Goal: Task Accomplishment & Management: Manage account settings

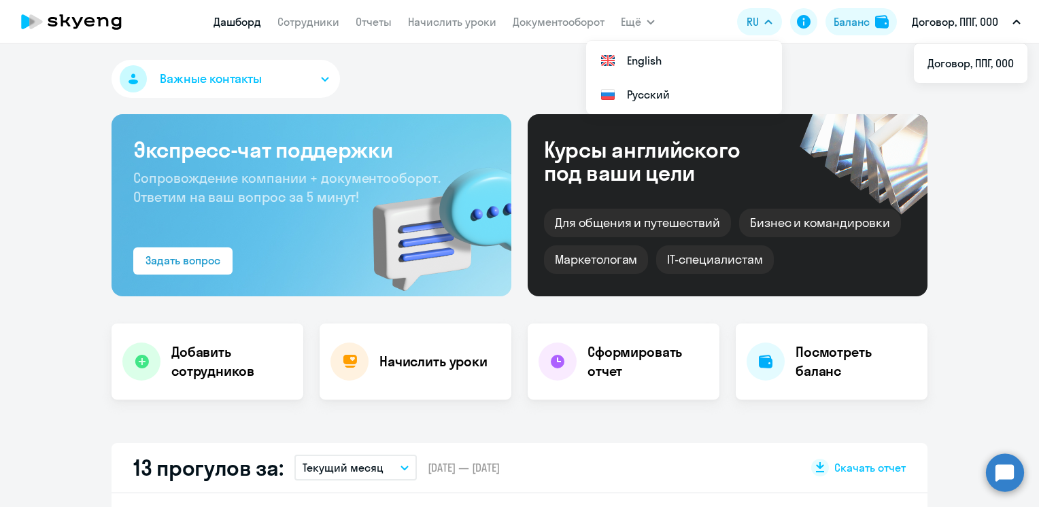
select select "30"
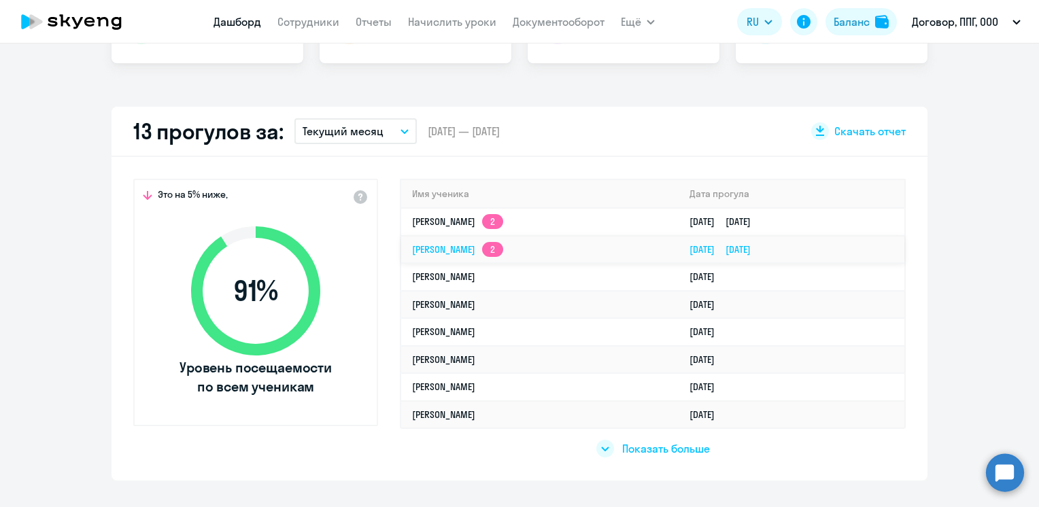
scroll to position [340, 0]
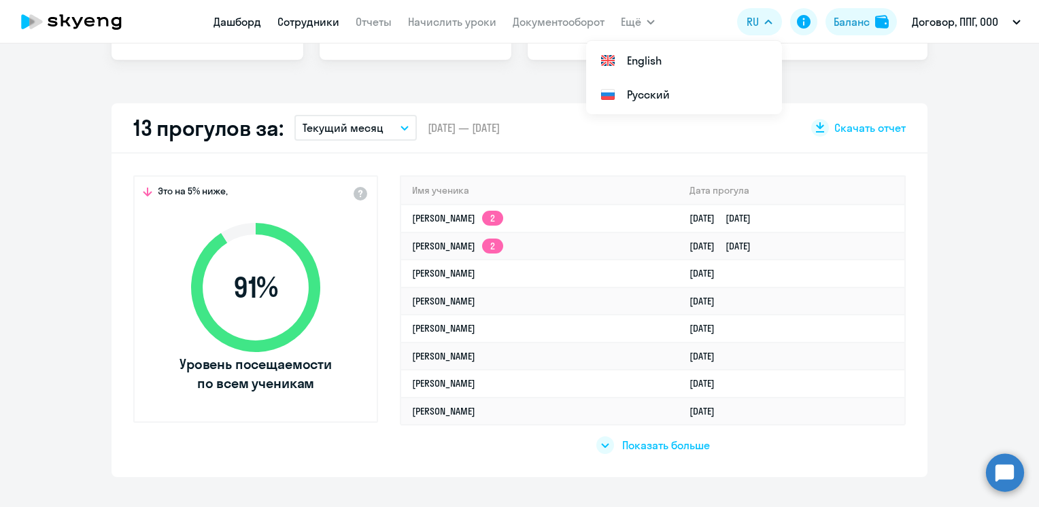
click at [318, 21] on link "Сотрудники" at bounding box center [309, 22] width 62 height 14
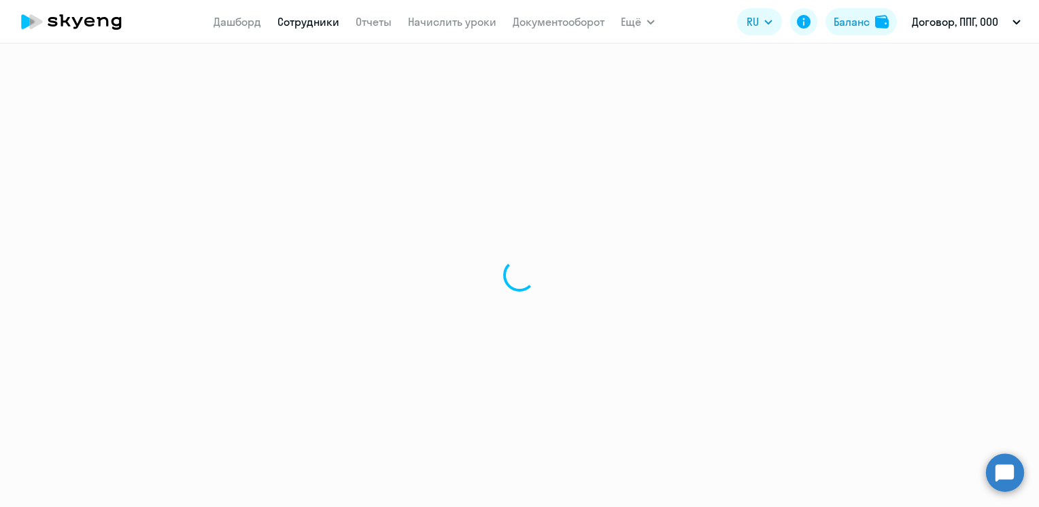
select select "30"
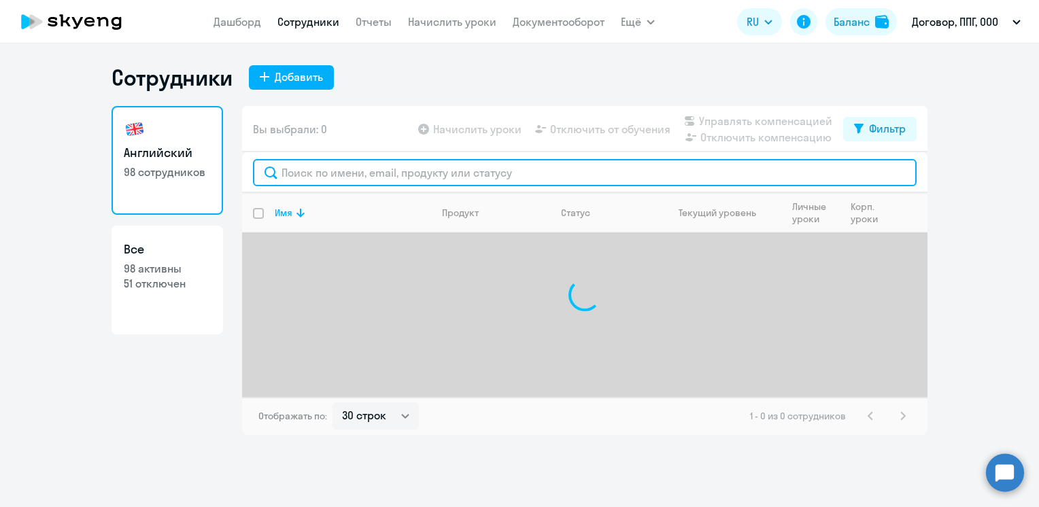
click at [412, 167] on input "text" at bounding box center [585, 172] width 664 height 27
type input "х"
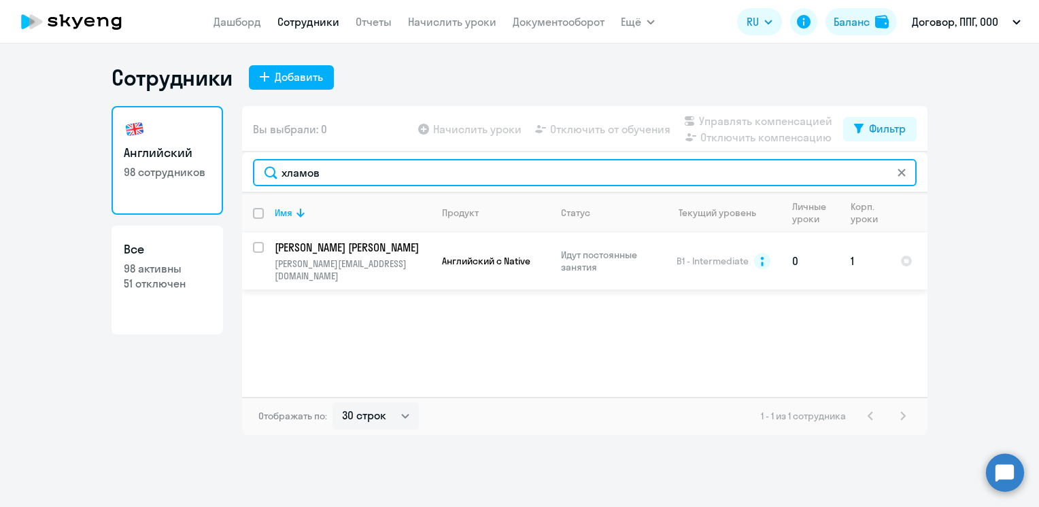
type input "хламов"
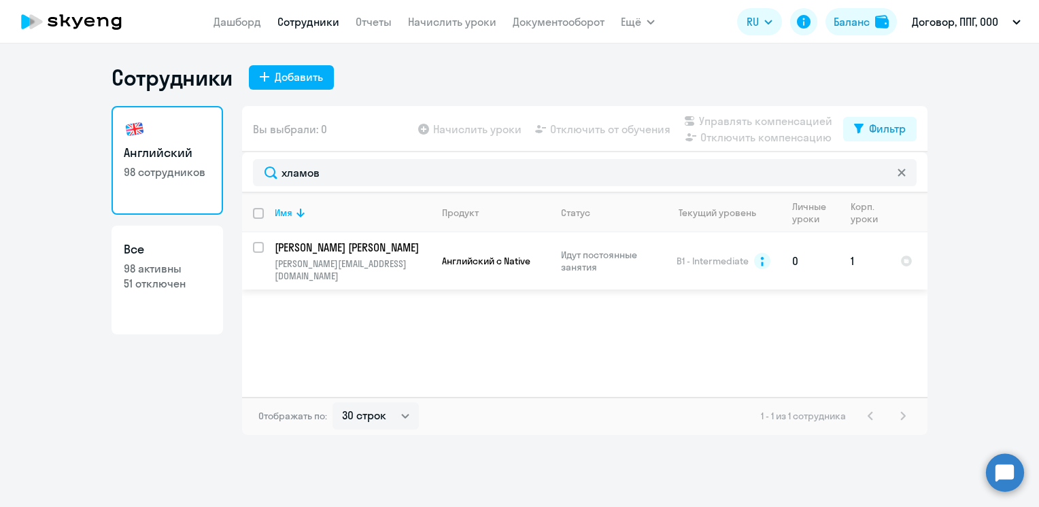
click at [303, 244] on p "[PERSON_NAME] [PERSON_NAME]" at bounding box center [352, 247] width 154 height 15
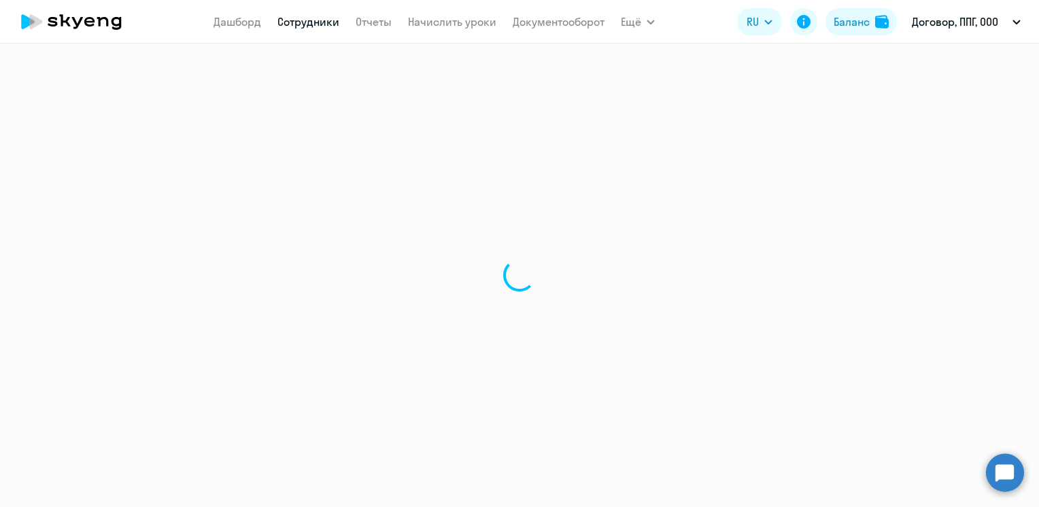
select select "english"
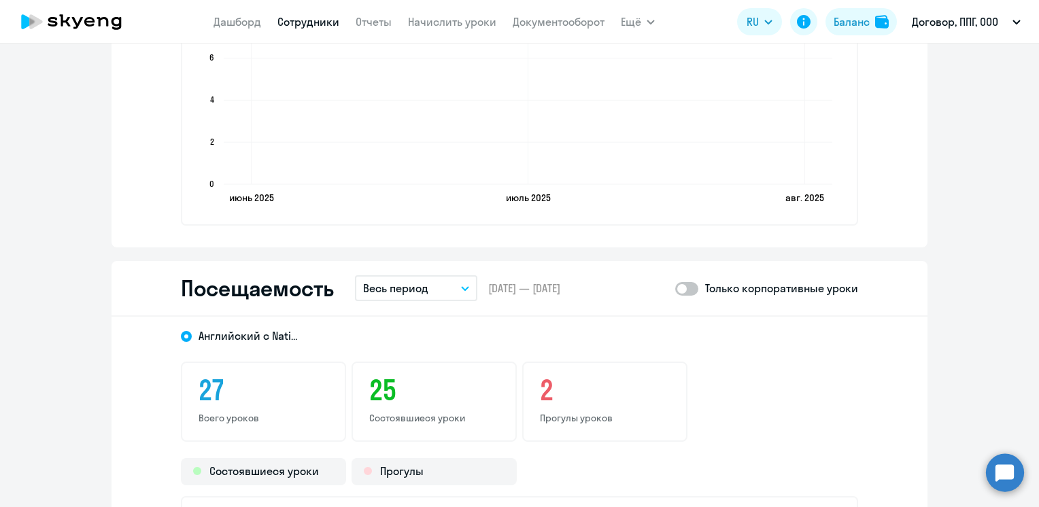
scroll to position [1633, 0]
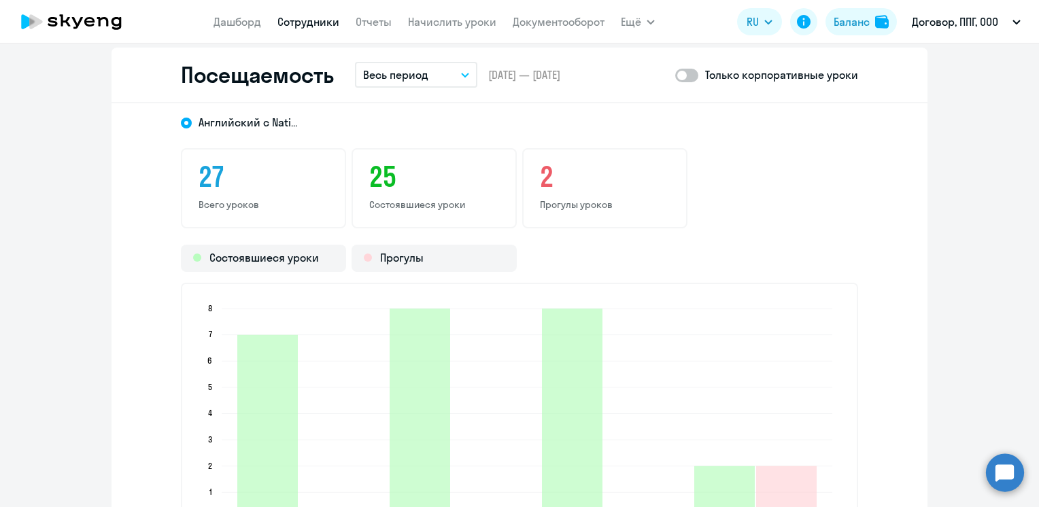
click at [691, 71] on span at bounding box center [687, 76] width 23 height 14
click at [676, 75] on input "checkbox" at bounding box center [675, 75] width 1 height 1
checkbox input "true"
